Goal: Navigation & Orientation: Find specific page/section

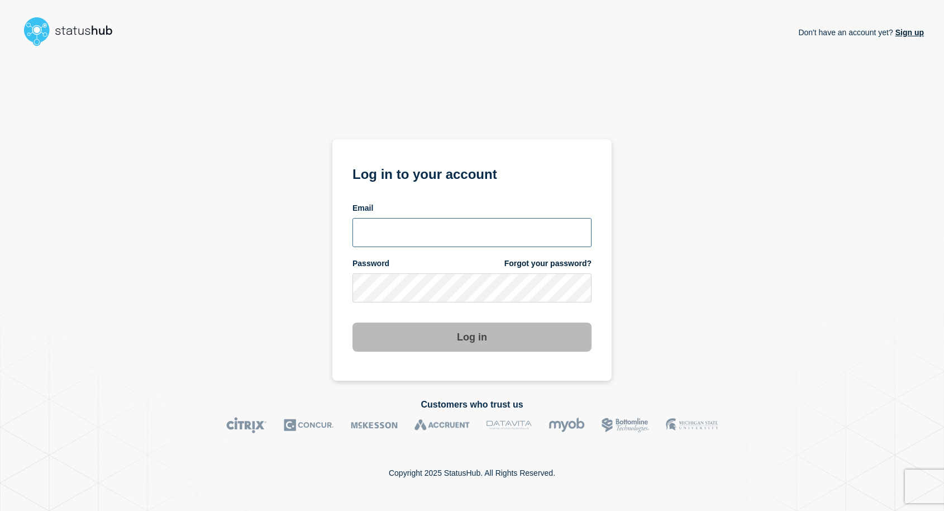
type input "[EMAIL_ADDRESS][DOMAIN_NAME]"
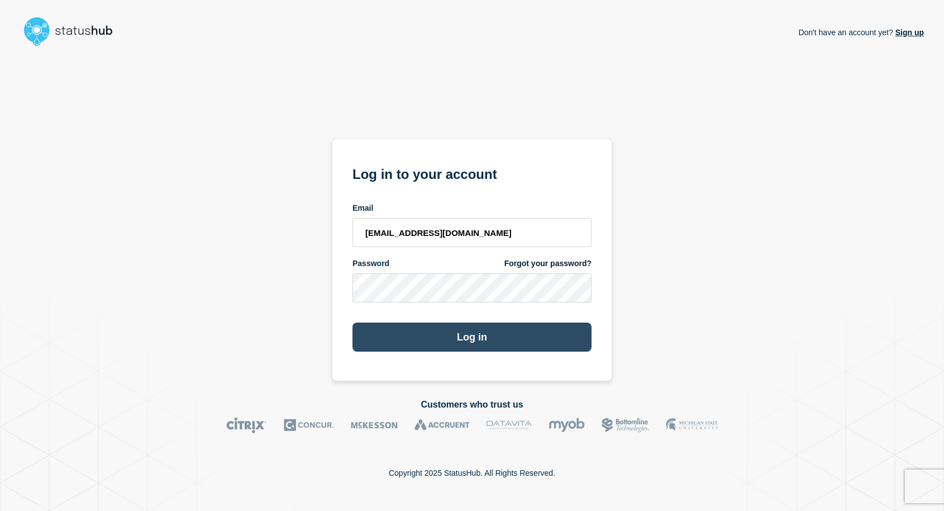
click at [366, 339] on button "Log in" at bounding box center [472, 336] width 239 height 29
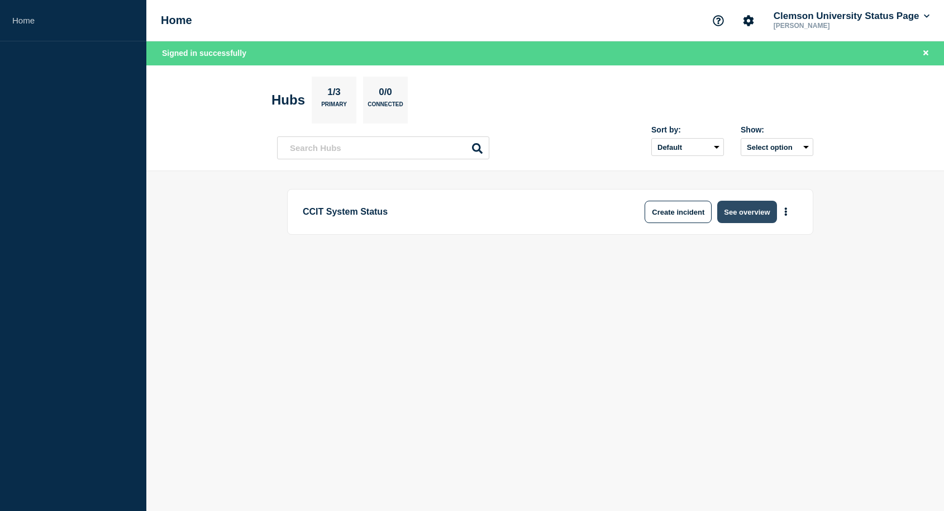
click at [767, 217] on button "See overview" at bounding box center [747, 212] width 59 height 22
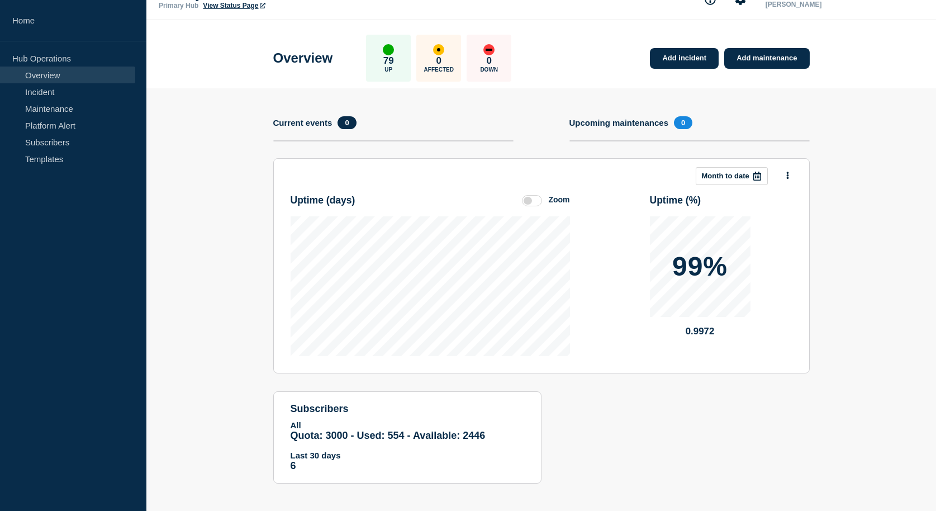
scroll to position [27, 0]
